Goal: Task Accomplishment & Management: Use online tool/utility

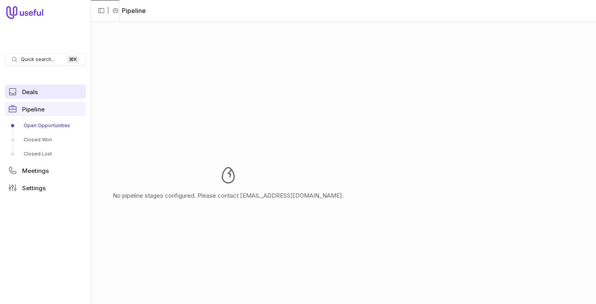
click at [59, 96] on link "Deals" at bounding box center [45, 92] width 81 height 14
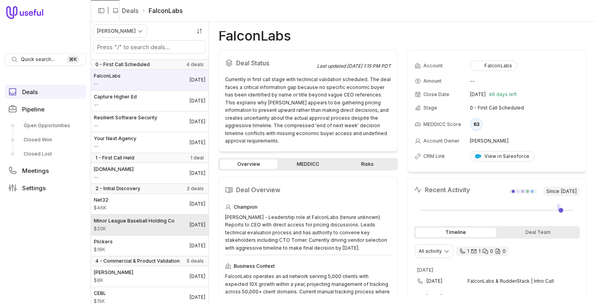
click at [158, 220] on span "Minor League Baseball Holding Co" at bounding box center [134, 221] width 81 height 6
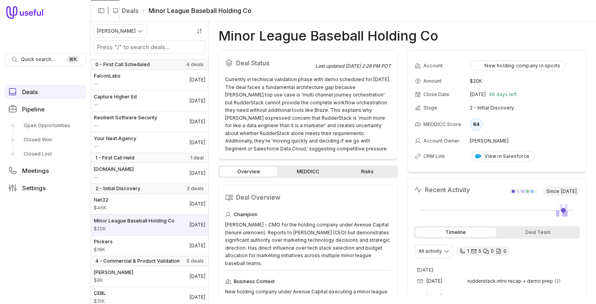
click at [317, 172] on link "MEDDICC" at bounding box center [308, 171] width 58 height 9
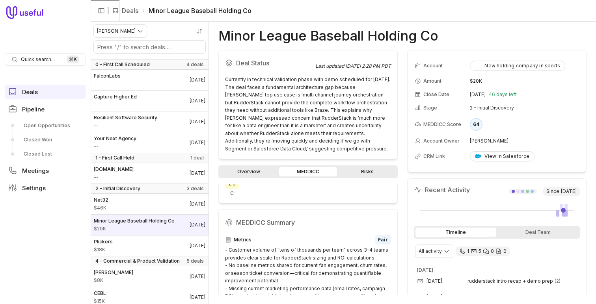
scroll to position [62, 0]
click at [311, 226] on icon at bounding box center [307, 224] width 6 height 6
